Goal: Task Accomplishment & Management: Complete application form

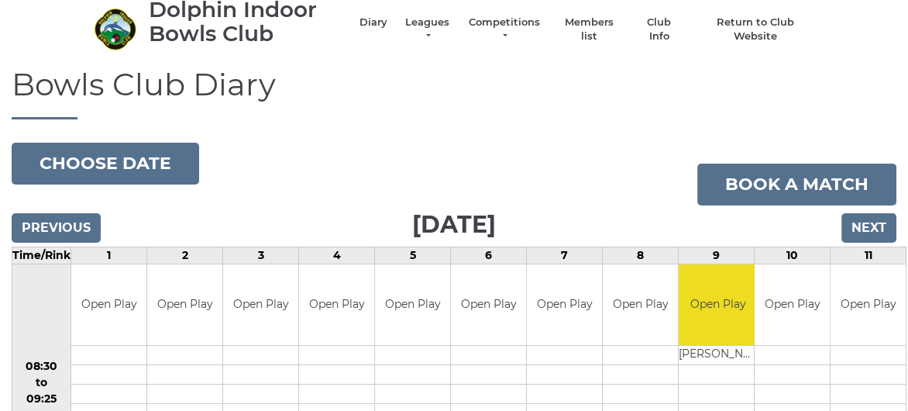
scroll to position [78, 0]
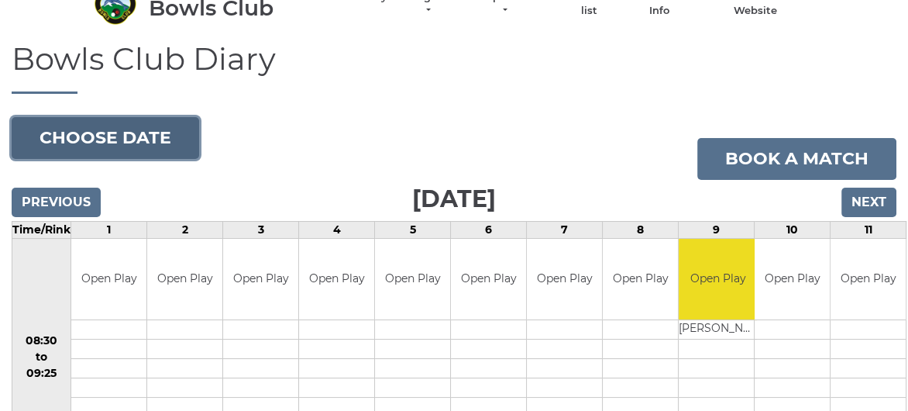
click at [106, 147] on button "Choose date" at bounding box center [106, 138] width 188 height 42
click at [106, 140] on button "Choose date" at bounding box center [106, 138] width 188 height 42
click at [91, 139] on button "Choose date" at bounding box center [106, 138] width 188 height 42
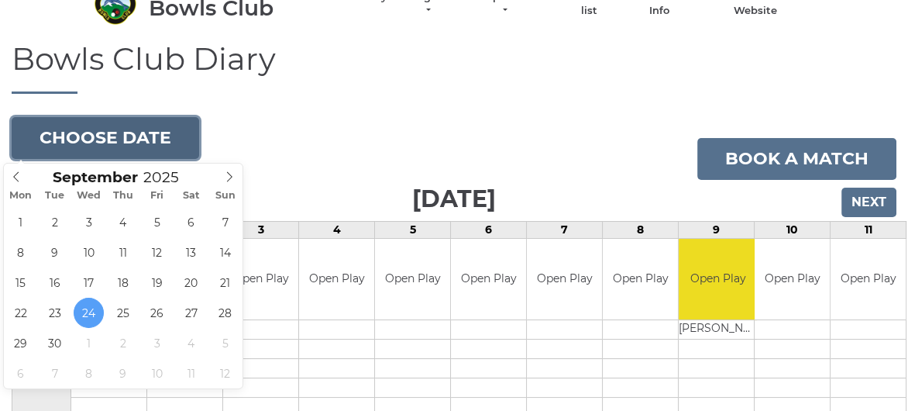
click at [91, 139] on button "Choose date" at bounding box center [106, 138] width 188 height 42
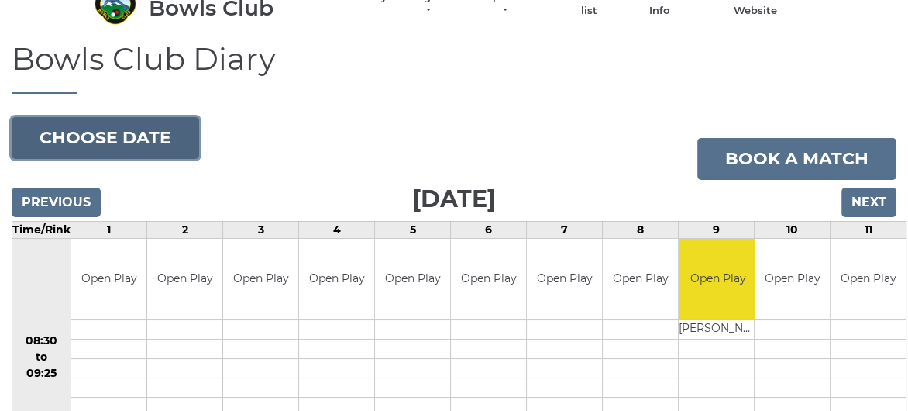
click at [73, 136] on button "Choose date" at bounding box center [106, 138] width 188 height 42
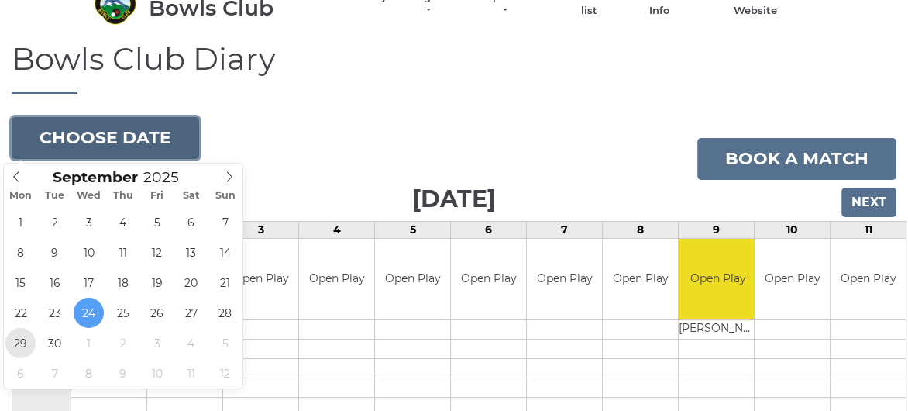
type input "[DATE]"
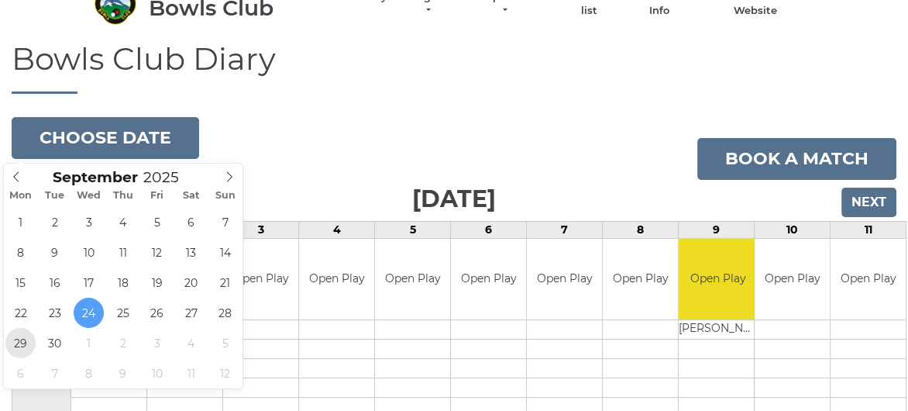
click at [19, 340] on td "08:30 to 09:25" at bounding box center [41, 357] width 59 height 238
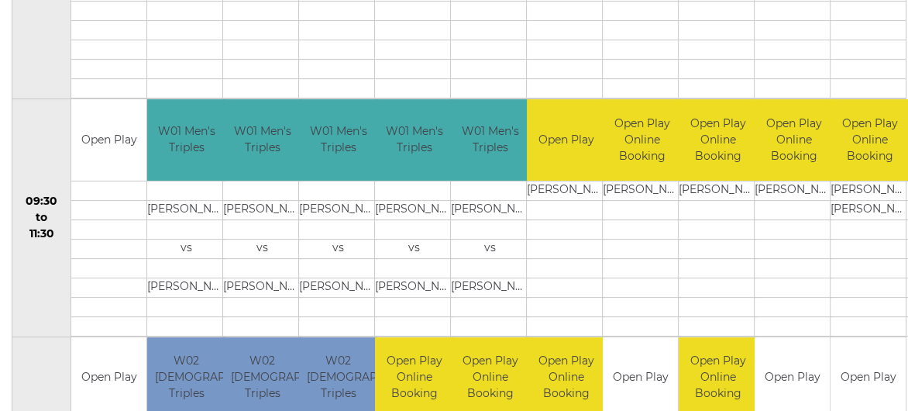
scroll to position [233, 0]
